Goal: Navigation & Orientation: Find specific page/section

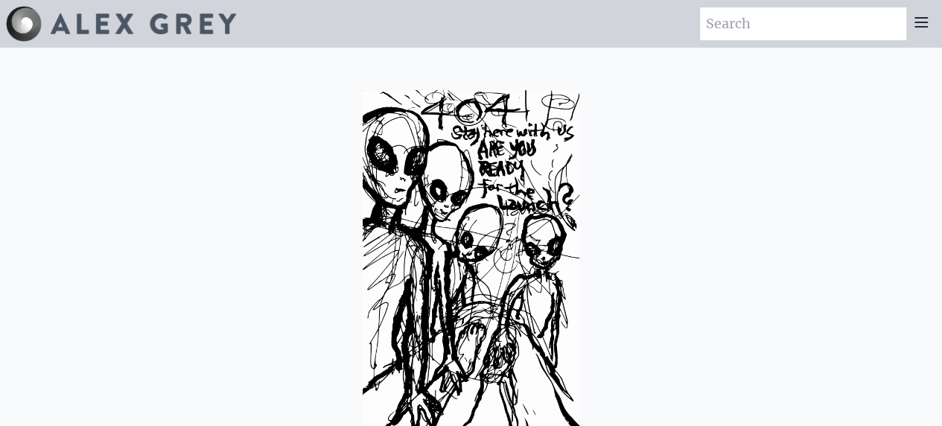
click at [32, 19] on img at bounding box center [24, 24] width 36 height 36
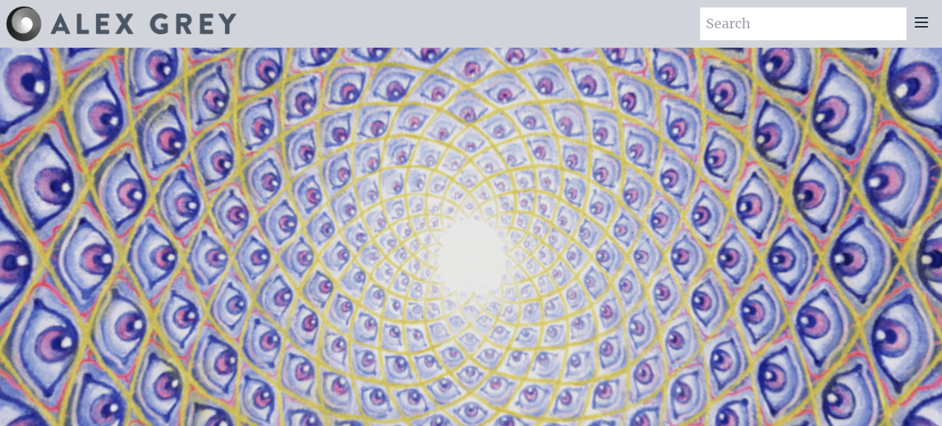
click at [931, 28] on div at bounding box center [921, 23] width 30 height 33
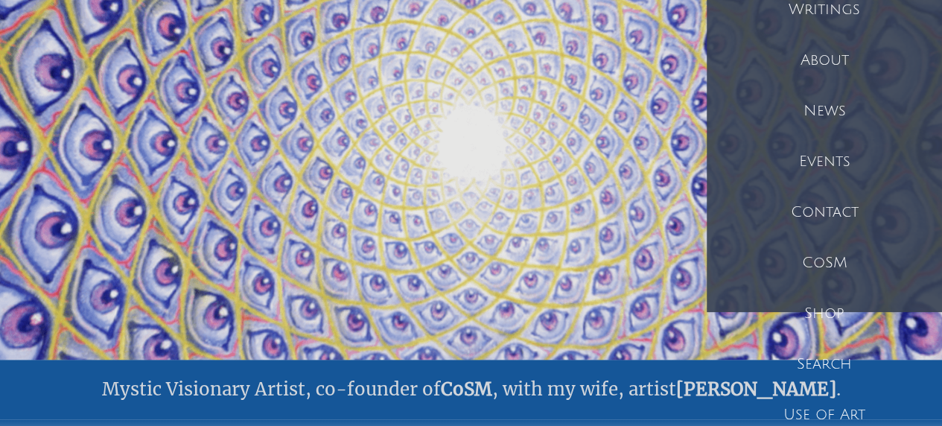
scroll to position [115, 0]
click at [834, 314] on div "Shop" at bounding box center [823, 312] width 235 height 51
